Goal: Task Accomplishment & Management: Use online tool/utility

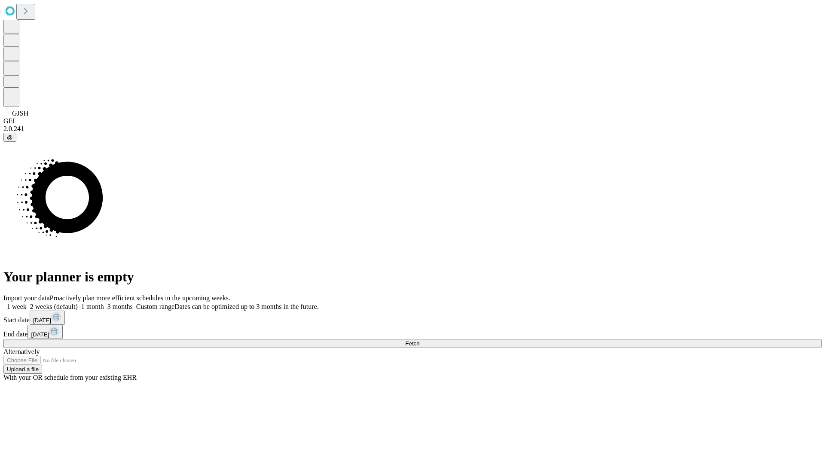
click at [419, 340] on span "Fetch" at bounding box center [412, 343] width 14 height 6
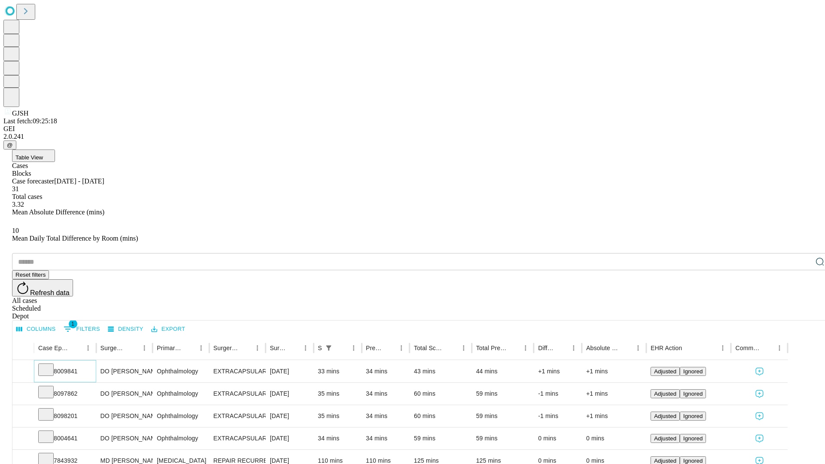
click at [50, 365] on icon at bounding box center [46, 369] width 9 height 9
